Goal: Task Accomplishment & Management: Use online tool/utility

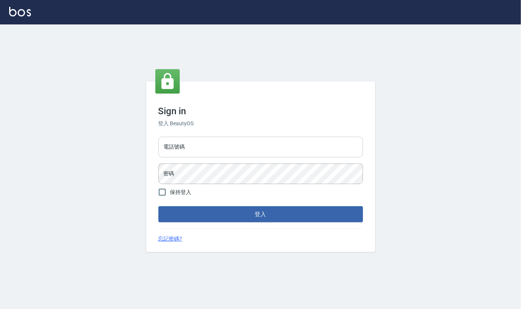
click at [226, 141] on input "電話號碼" at bounding box center [260, 147] width 205 height 21
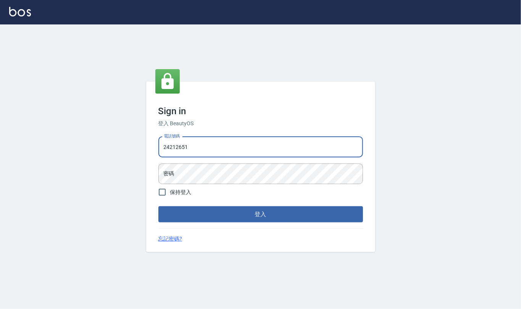
type input "24212651"
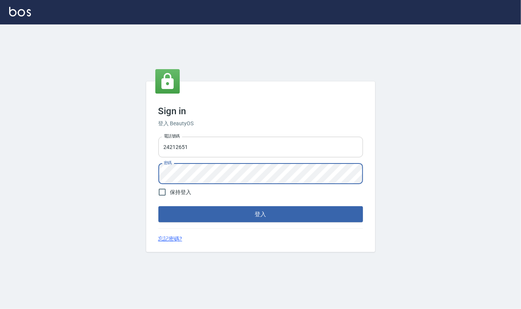
click at [158, 206] on button "登入" at bounding box center [260, 214] width 205 height 16
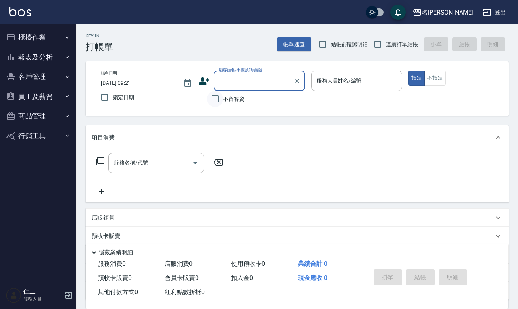
click at [217, 99] on input "不留客資" at bounding box center [215, 99] width 16 height 16
checkbox input "true"
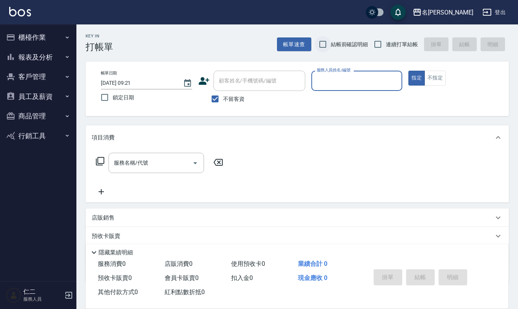
click at [322, 46] on input "結帳前確認明細" at bounding box center [323, 44] width 16 height 16
checkbox input "true"
drag, startPoint x: 378, startPoint y: 44, endPoint x: 352, endPoint y: 63, distance: 32.7
click at [378, 44] on input "連續打單結帳" at bounding box center [378, 44] width 16 height 16
checkbox input "true"
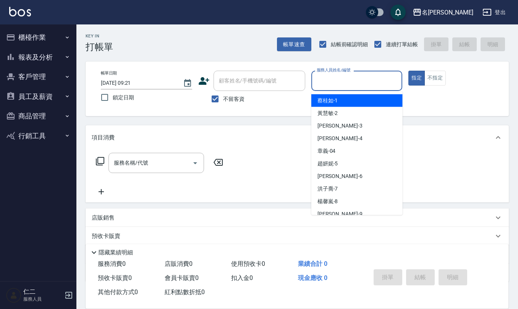
click at [338, 82] on input "服務人員姓名/編號" at bounding box center [357, 80] width 84 height 13
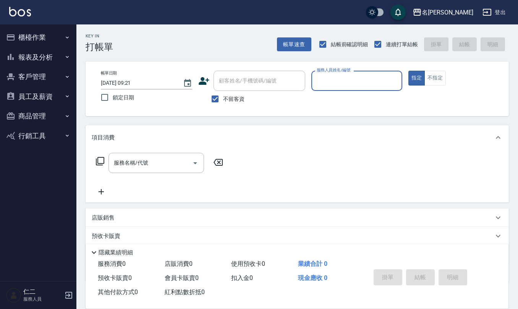
click at [338, 82] on input "服務人員姓名/編號" at bounding box center [357, 80] width 84 height 13
